Goal: Task Accomplishment & Management: Use online tool/utility

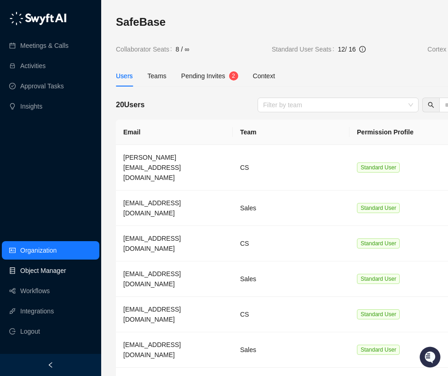
click at [35, 280] on link "Object Manager" at bounding box center [43, 270] width 46 height 18
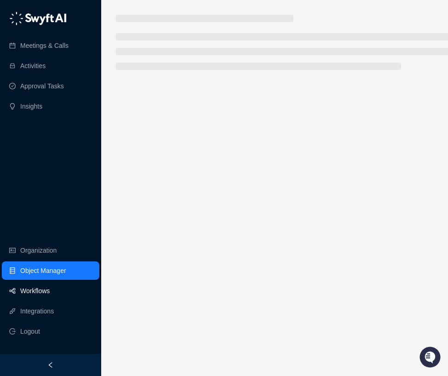
click at [37, 300] on link "Workflows" at bounding box center [34, 290] width 29 height 18
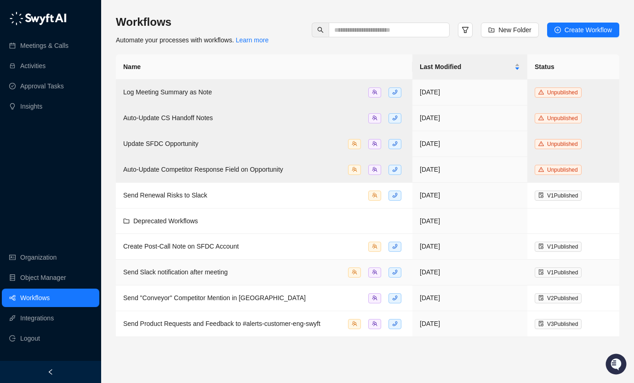
click at [219, 276] on td "Send Slack notification after meeting" at bounding box center [264, 272] width 297 height 26
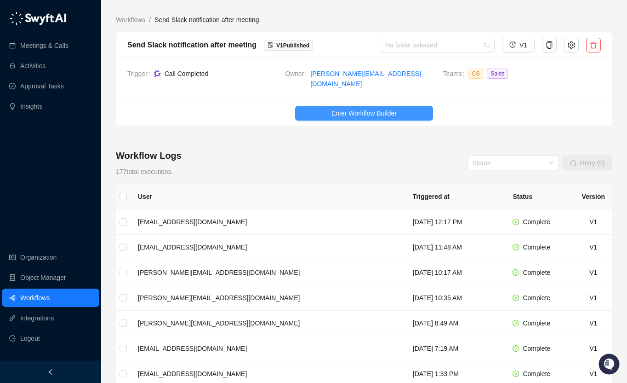
click at [360, 108] on span "Enter Workflow Builder" at bounding box center [364, 113] width 65 height 10
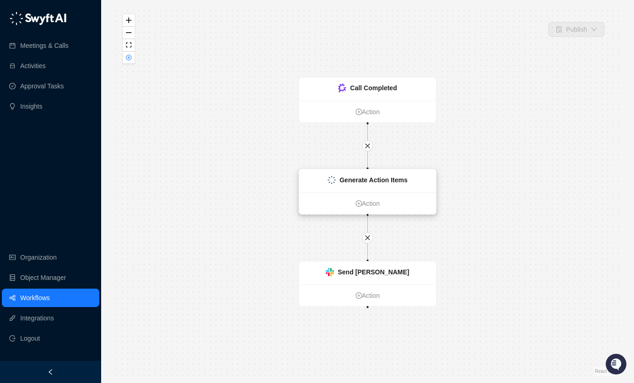
click at [341, 178] on strong "Generate Action Items" at bounding box center [373, 179] width 68 height 7
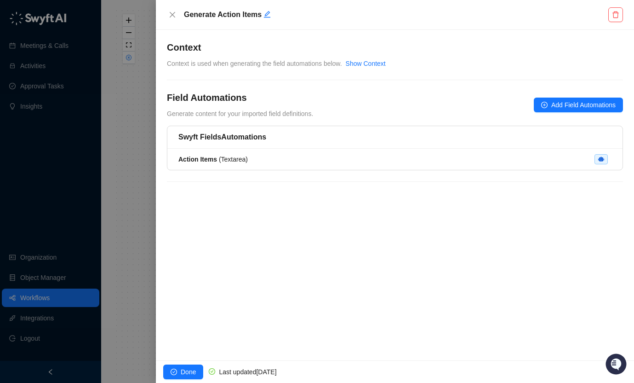
click at [146, 161] on div at bounding box center [317, 191] width 634 height 383
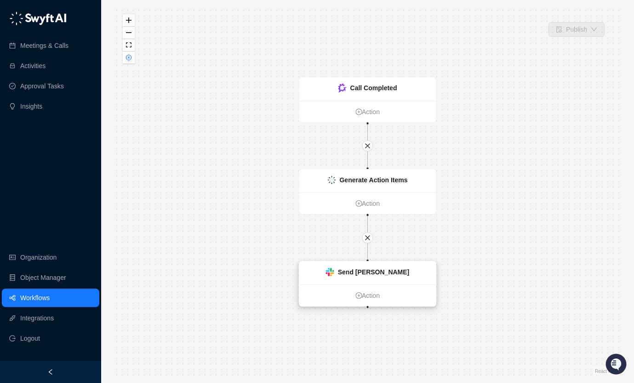
click at [357, 274] on strong "Send [PERSON_NAME]" at bounding box center [374, 271] width 72 height 7
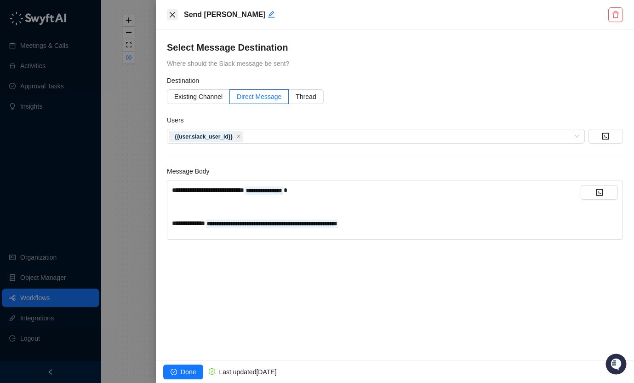
click at [171, 16] on icon "close" at bounding box center [173, 15] width 6 height 6
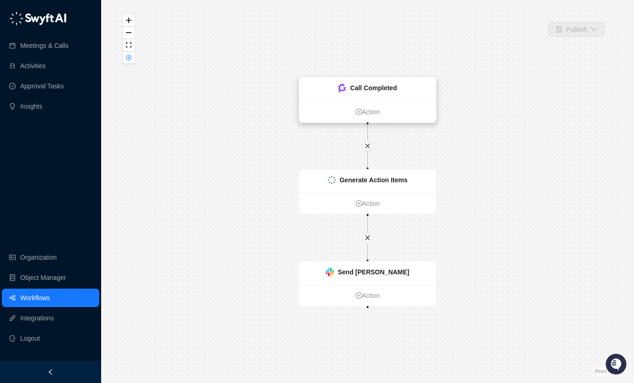
click at [384, 88] on strong "Call Completed" at bounding box center [373, 87] width 47 height 7
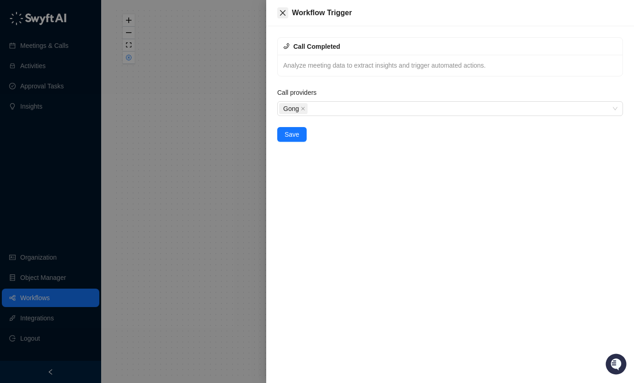
click at [282, 13] on icon "close" at bounding box center [283, 13] width 6 height 6
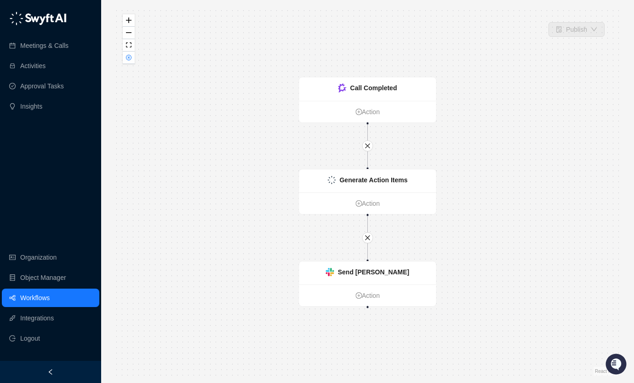
click at [50, 296] on link "Workflows" at bounding box center [34, 297] width 29 height 18
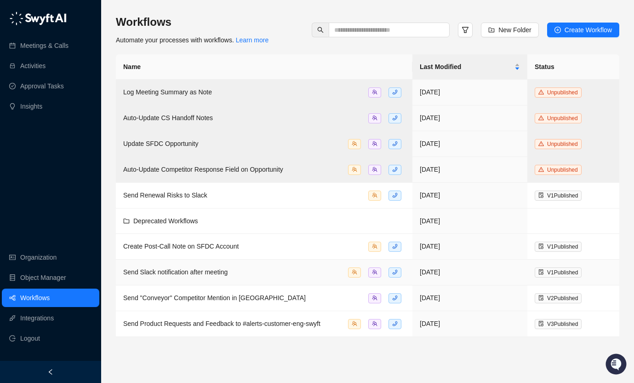
click at [202, 267] on div "Send Slack notification after meeting" at bounding box center [175, 272] width 104 height 10
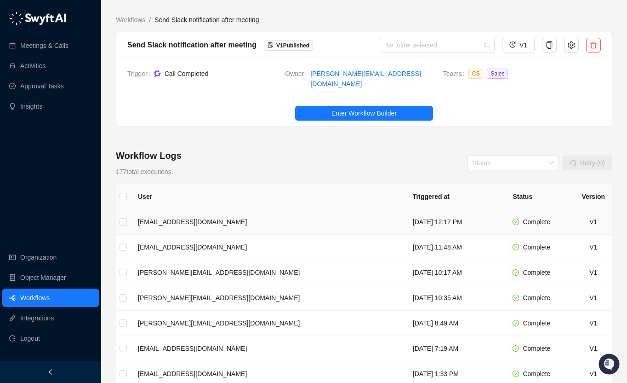
click at [176, 218] on td "[EMAIL_ADDRESS][DOMAIN_NAME]" at bounding box center [268, 221] width 275 height 25
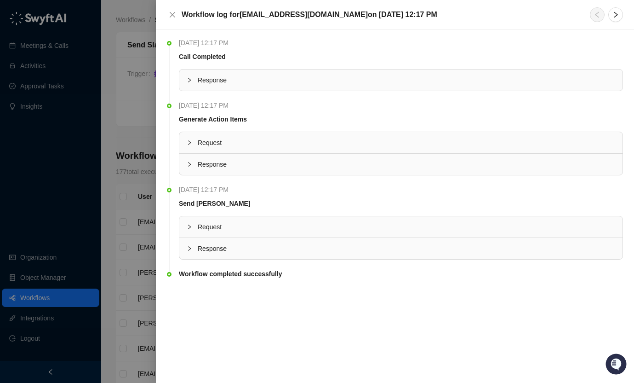
click at [189, 226] on icon "collapsed" at bounding box center [190, 227] width 6 height 6
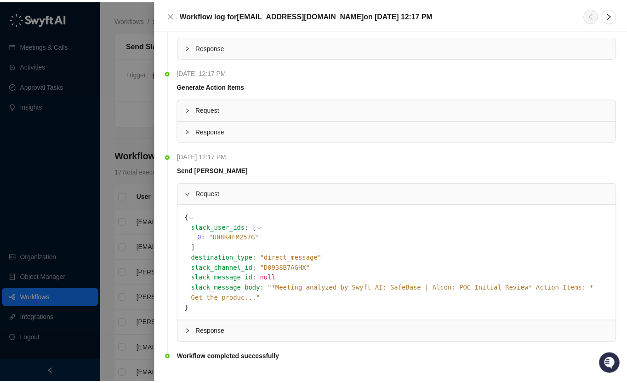
scroll to position [38, 0]
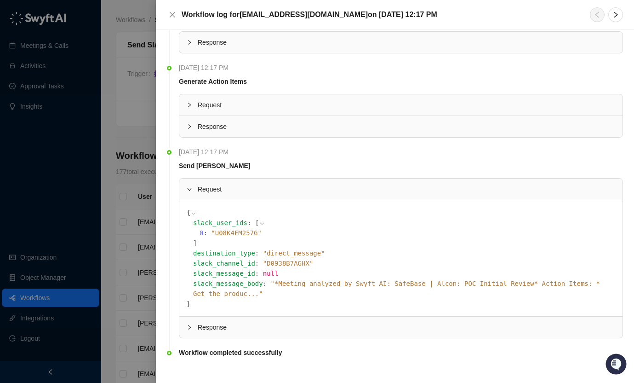
click at [342, 285] on span "" *Meeting analyzed by Swyft AI: SafeBase | Alcon: POC Initial Review* Action I…" at bounding box center [396, 288] width 407 height 17
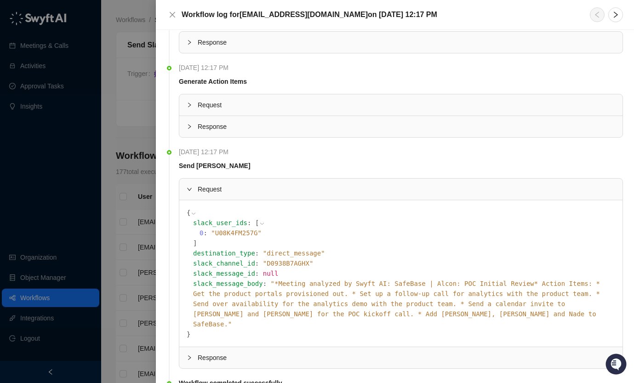
click at [119, 311] on div at bounding box center [317, 191] width 634 height 383
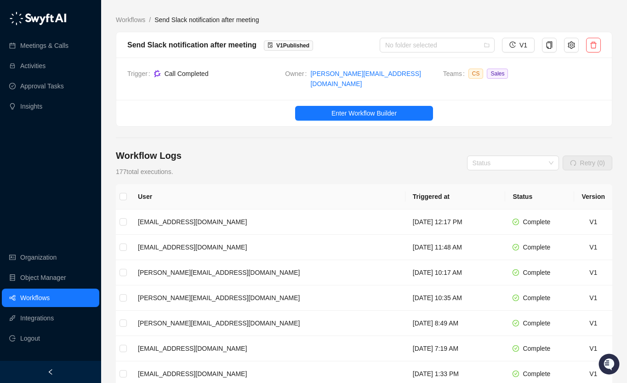
click at [42, 252] on link "Organization" at bounding box center [38, 257] width 36 height 18
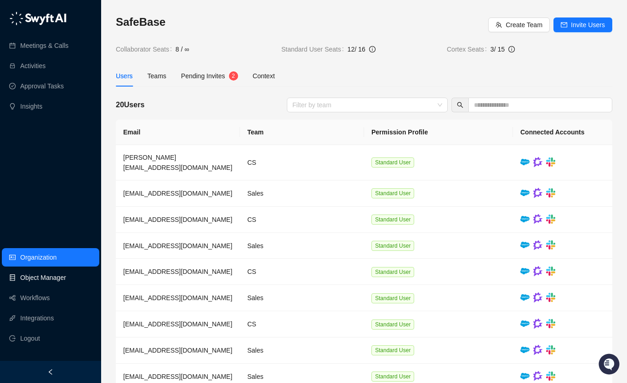
click at [43, 271] on link "Object Manager" at bounding box center [43, 277] width 46 height 18
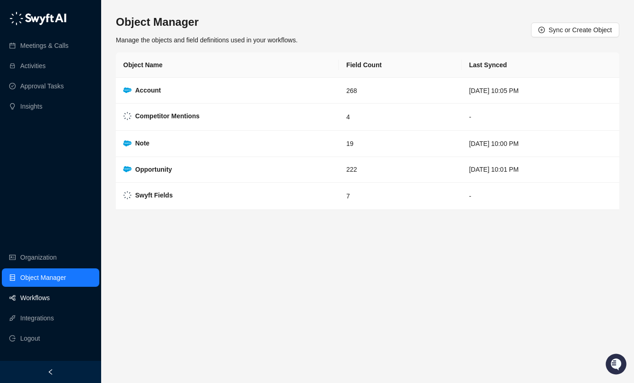
click at [44, 292] on link "Workflows" at bounding box center [34, 297] width 29 height 18
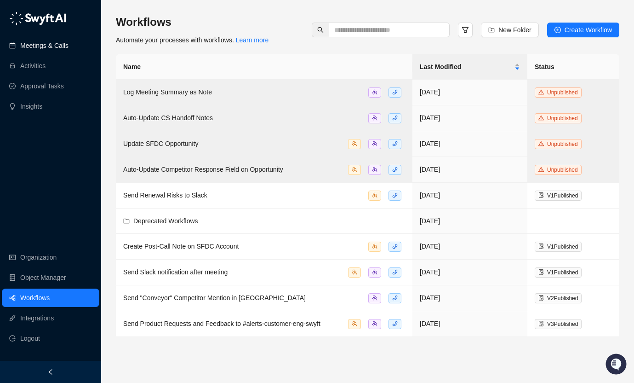
click at [42, 49] on link "Meetings & Calls" at bounding box center [44, 45] width 48 height 18
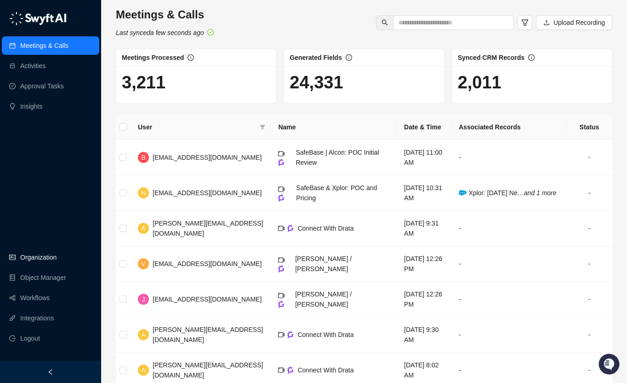
click at [38, 257] on link "Organization" at bounding box center [38, 257] width 36 height 18
